Goal: Browse casually: Explore the website without a specific task or goal

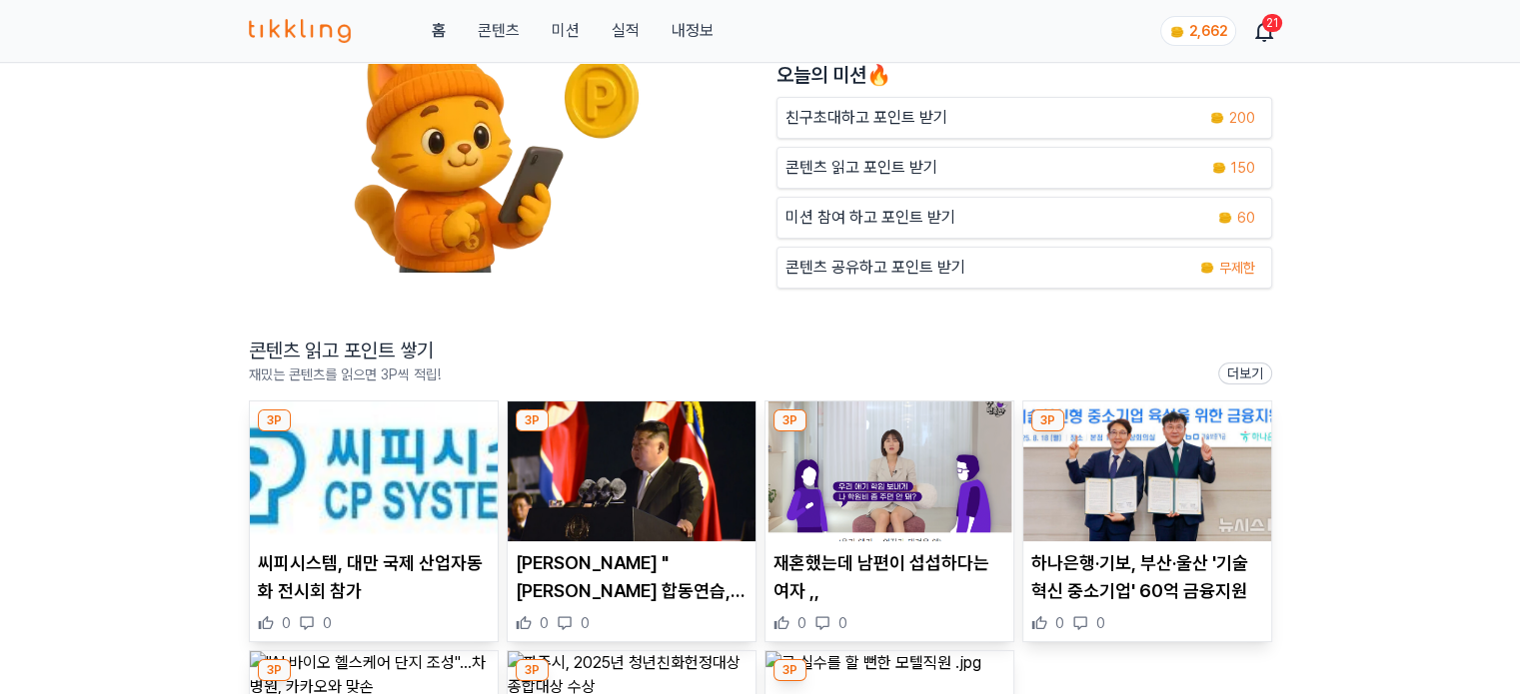
scroll to position [300, 0]
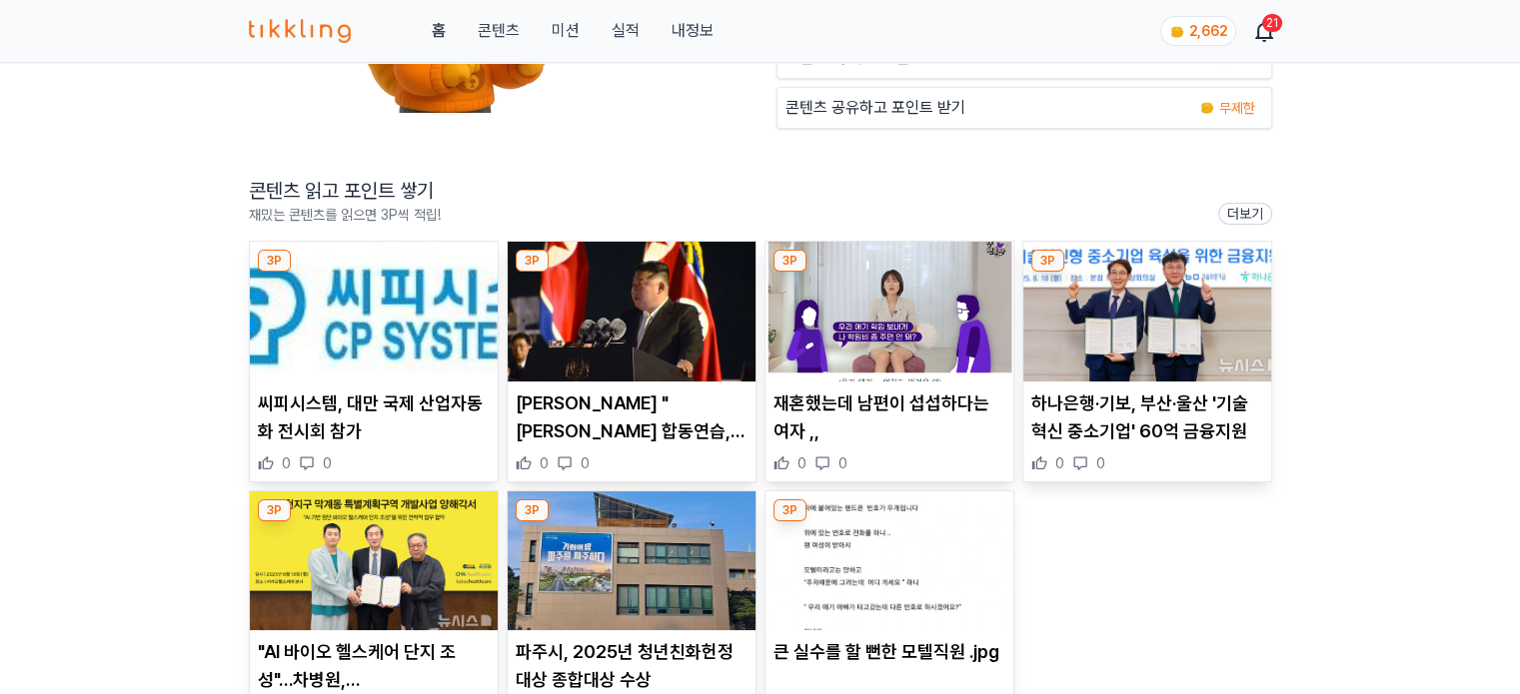
click at [407, 292] on img at bounding box center [374, 312] width 248 height 140
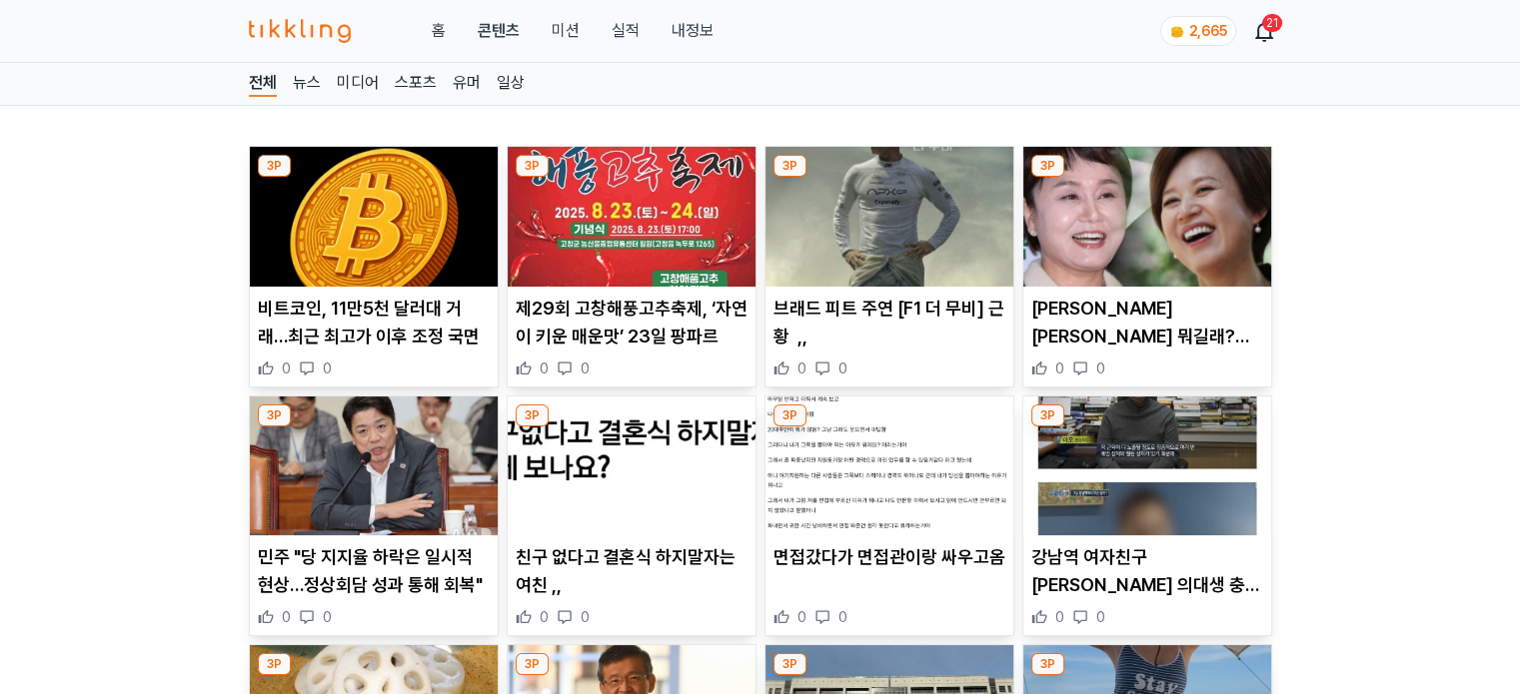
click at [630, 236] on img at bounding box center [632, 217] width 248 height 140
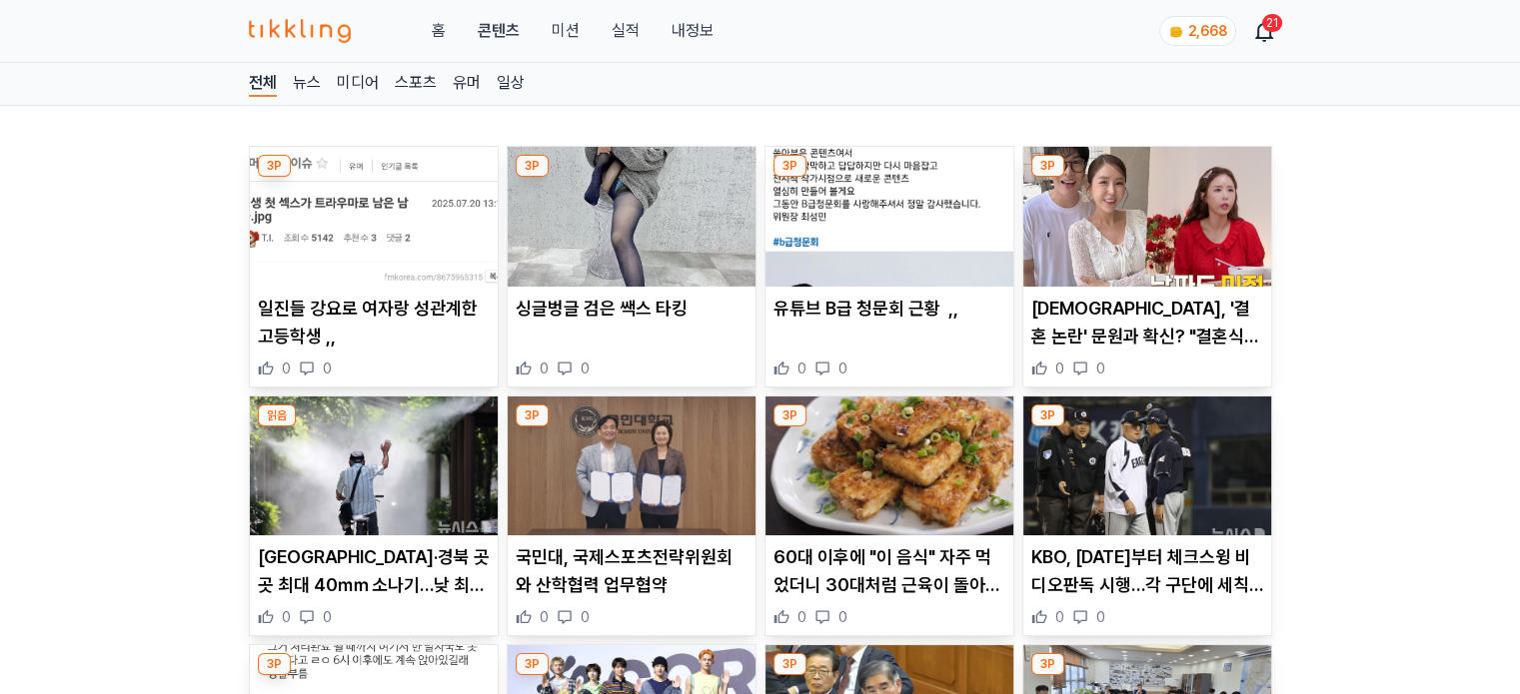
click at [665, 247] on img at bounding box center [632, 217] width 248 height 140
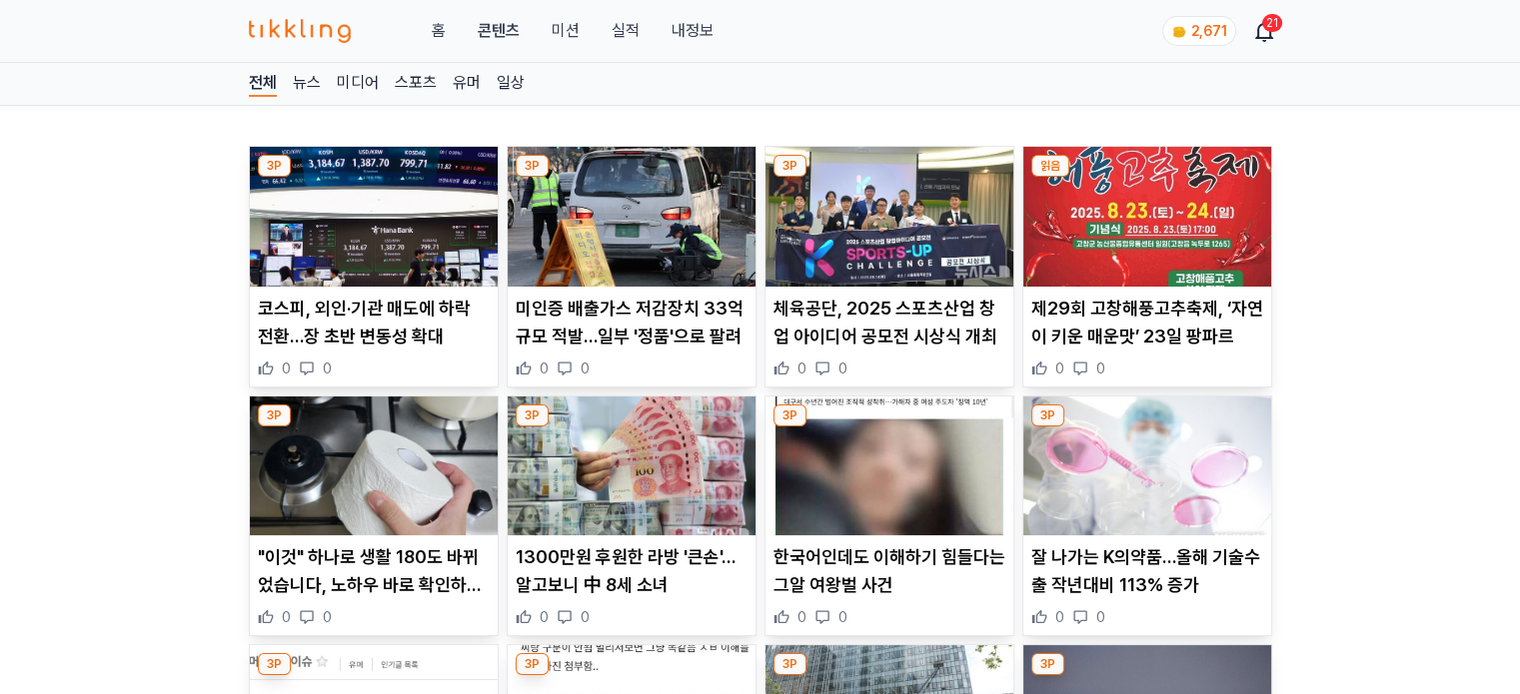
click at [639, 202] on img at bounding box center [632, 217] width 248 height 140
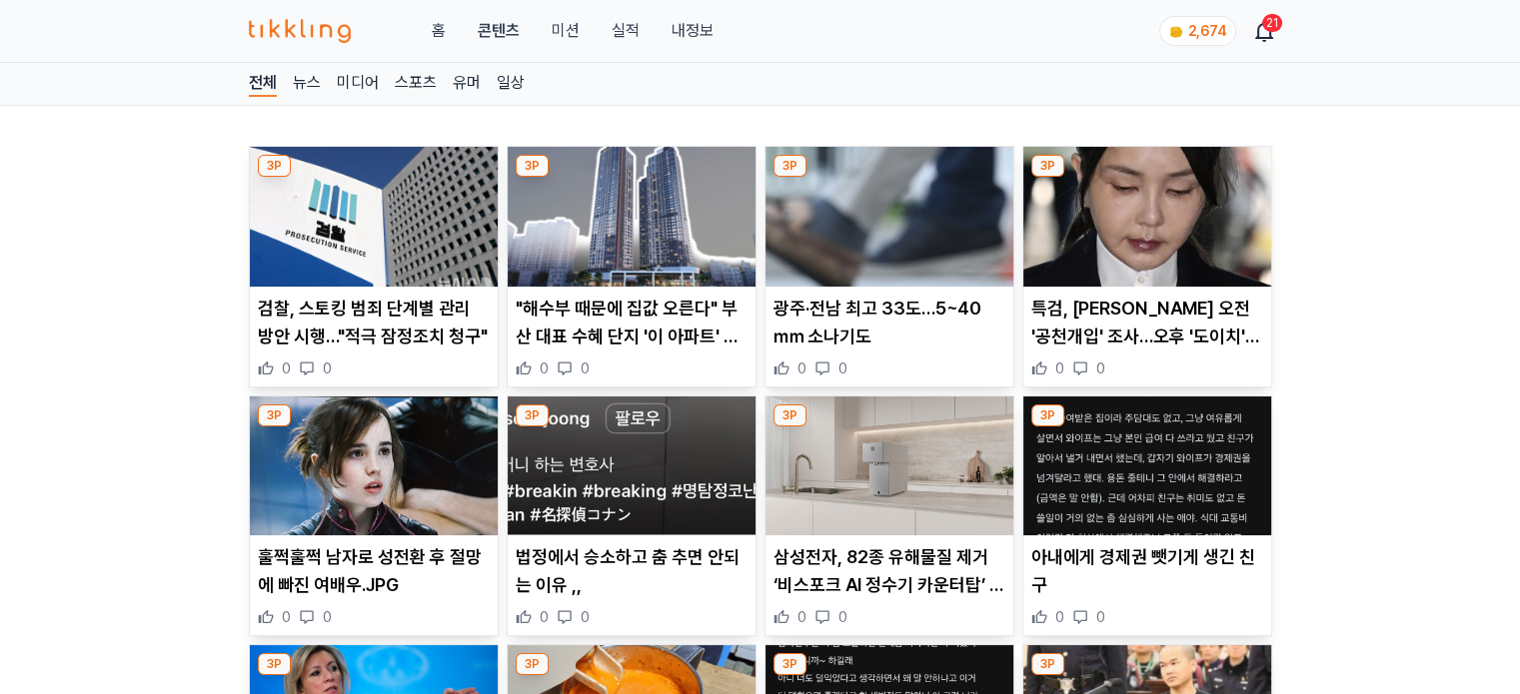
click at [675, 202] on img at bounding box center [632, 217] width 248 height 140
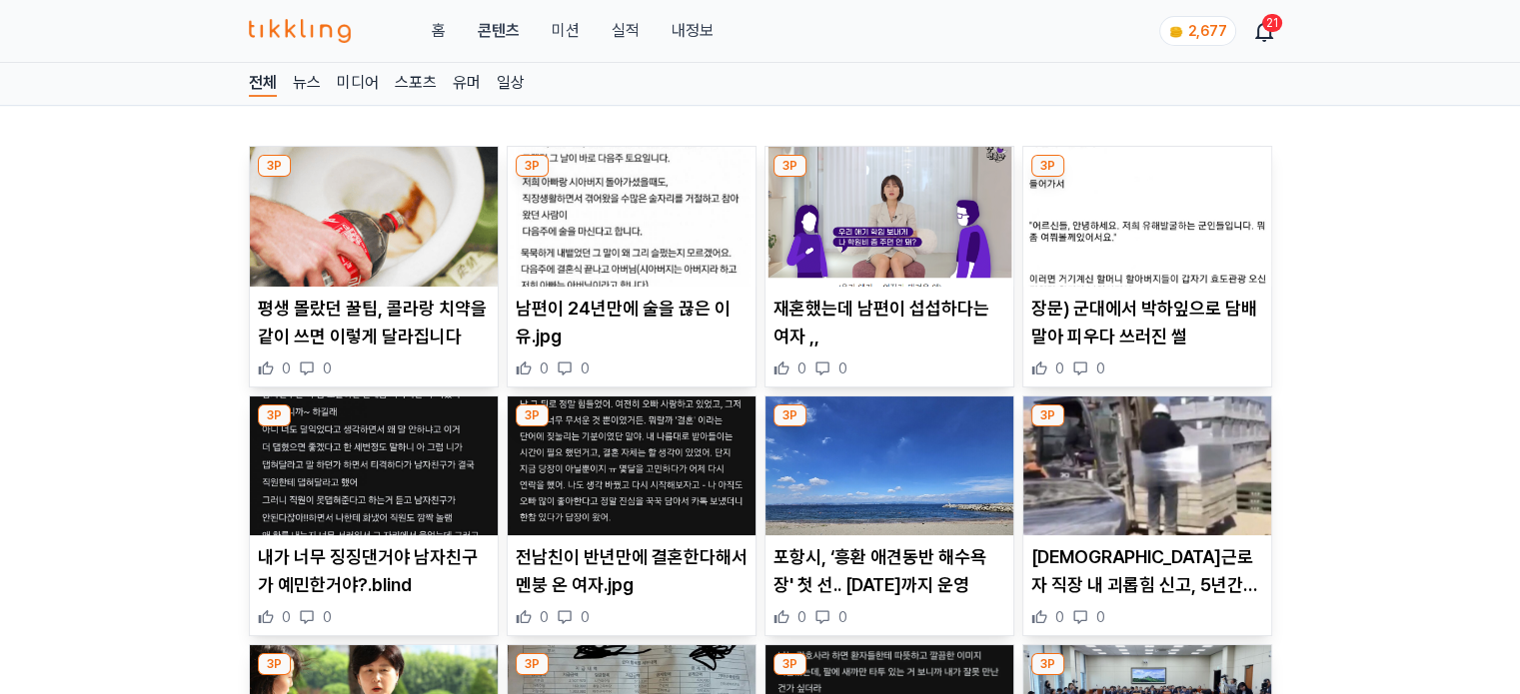
click at [653, 208] on img at bounding box center [632, 217] width 248 height 140
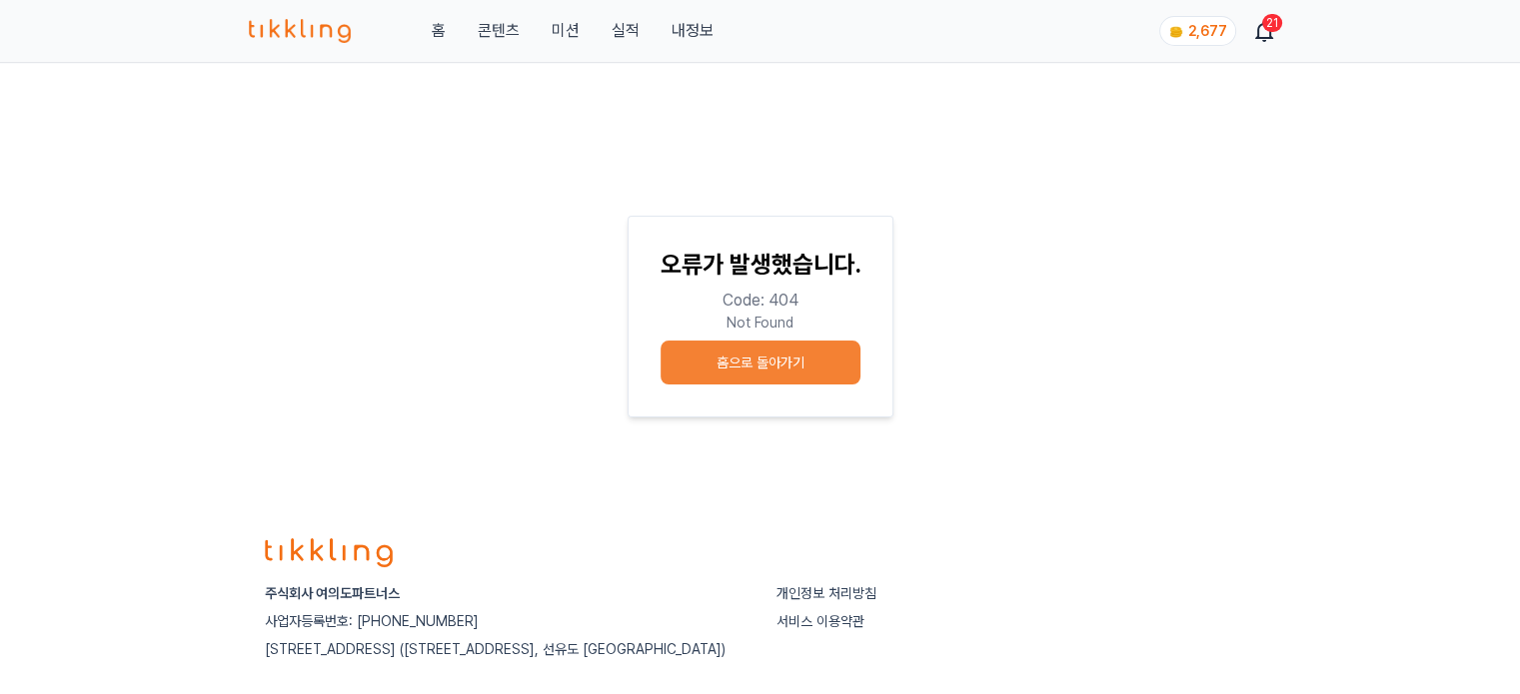
click at [504, 28] on link "콘텐츠" at bounding box center [498, 31] width 42 height 24
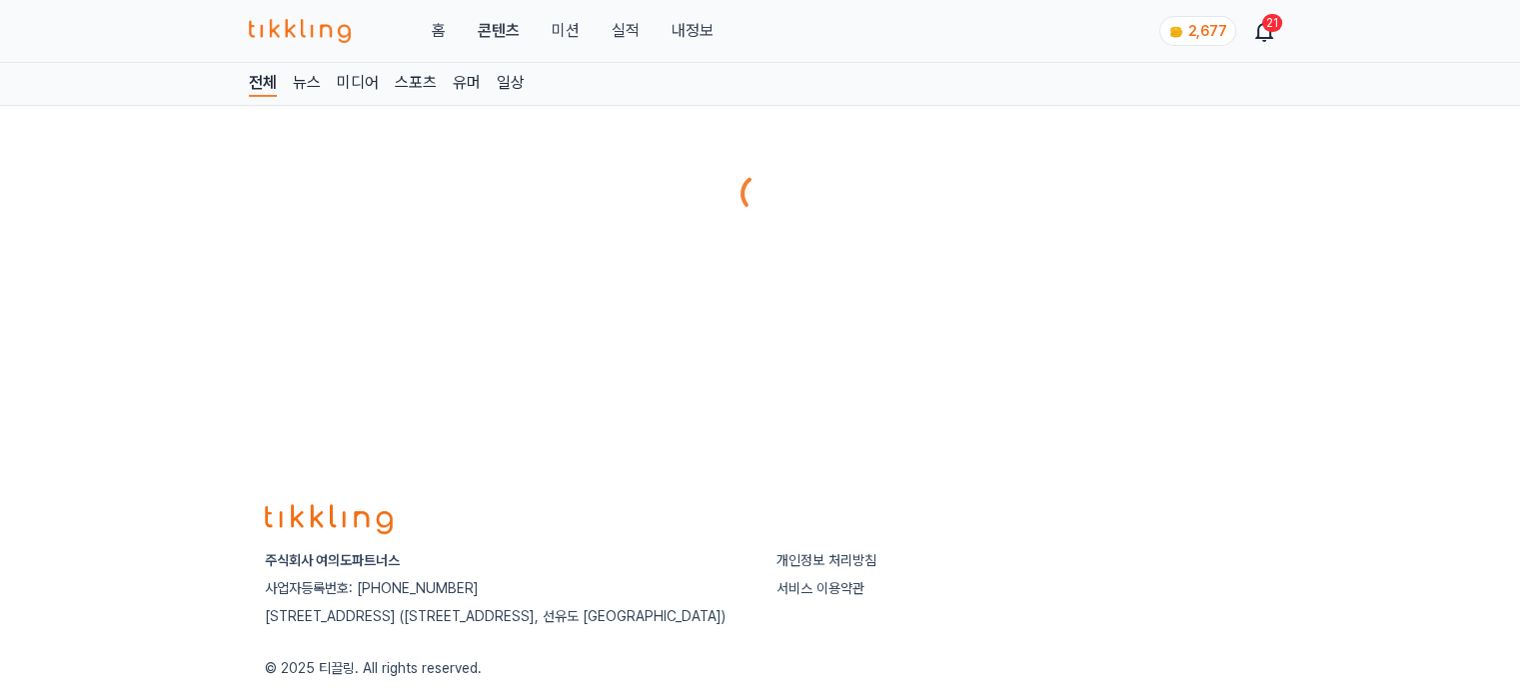
click at [560, 33] on button "미션" at bounding box center [565, 31] width 28 height 24
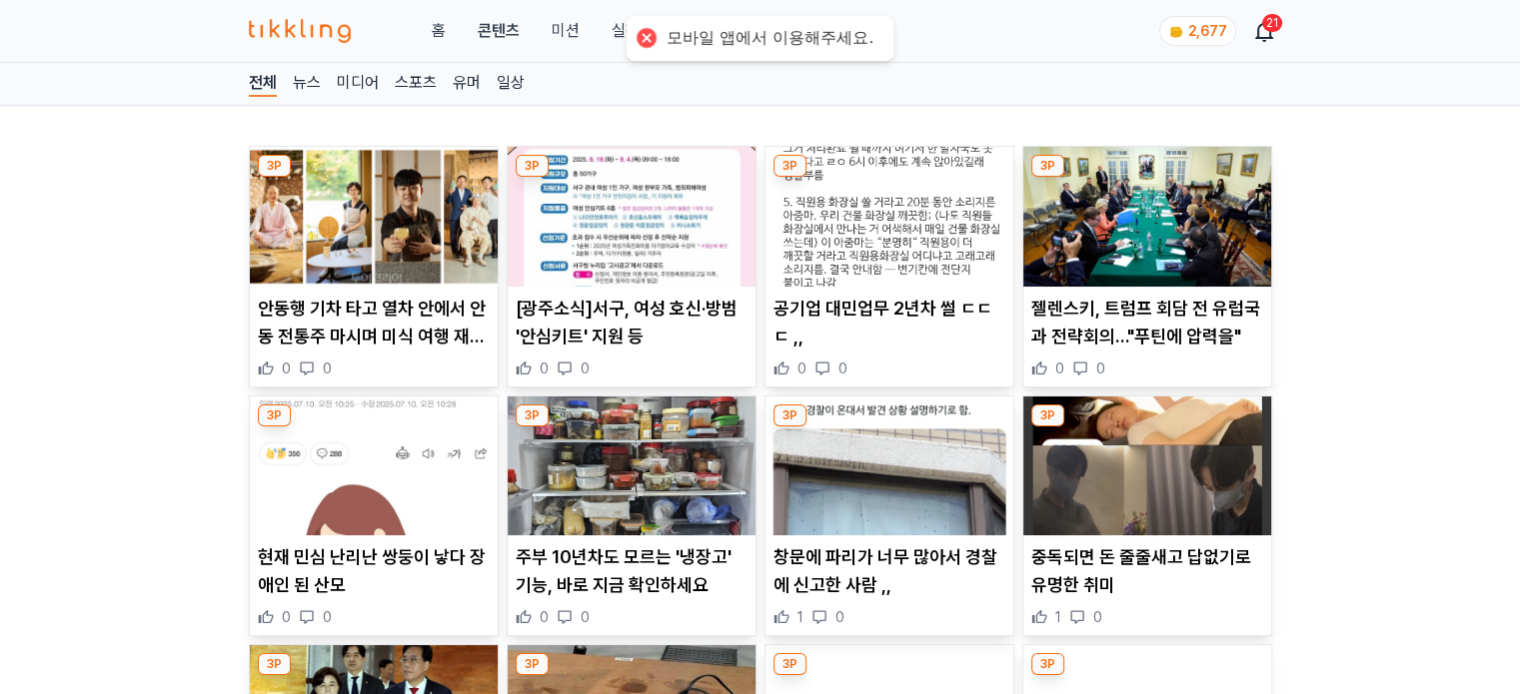
click at [559, 31] on button "미션" at bounding box center [565, 31] width 28 height 24
